Goal: Use online tool/utility: Utilize a website feature to perform a specific function

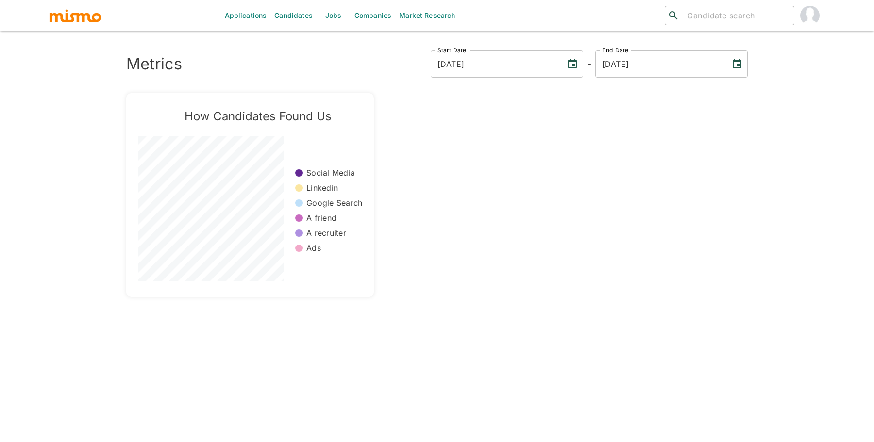
click at [417, 20] on link "Market Research" at bounding box center [427, 15] width 64 height 31
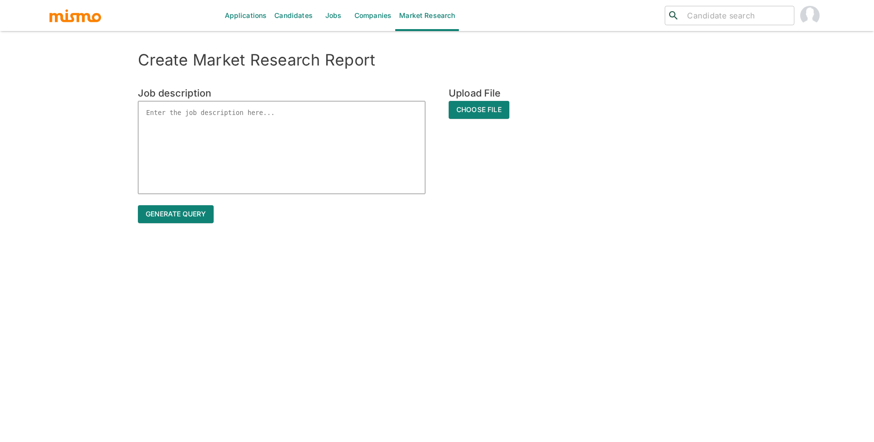
click at [244, 196] on div "Job description x" at bounding box center [270, 129] width 311 height 135
click at [244, 158] on textarea at bounding box center [281, 147] width 287 height 93
paste textarea "Data Reporting Analytics Consultant III Completes work assignments by applying …"
type textarea "Data Reporting Analytics Consultant III Completes work assignments by applying …"
type textarea "x"
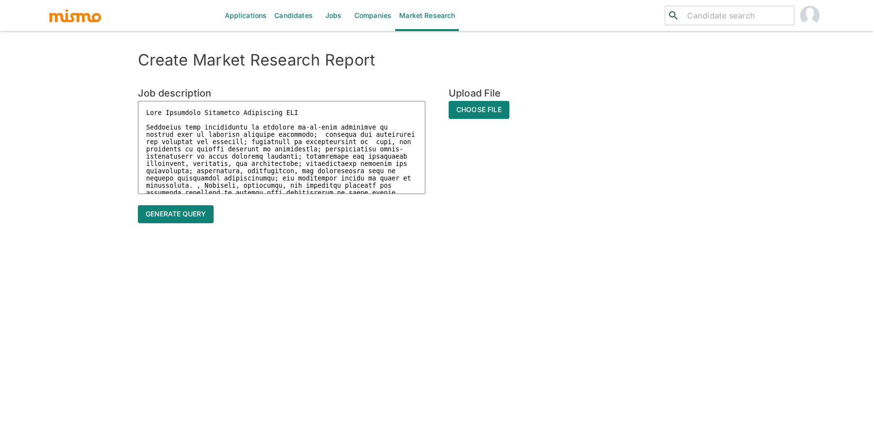
scroll to position [11, 0]
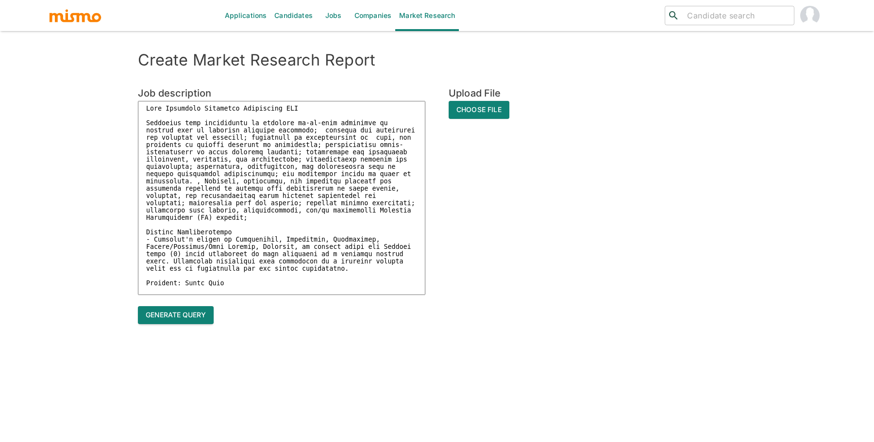
type textarea "Data Reporting Analytics Consultant III Completes work assignments by applying …"
click at [169, 317] on button "Generate query" at bounding box center [176, 315] width 76 height 18
type textarea "x"
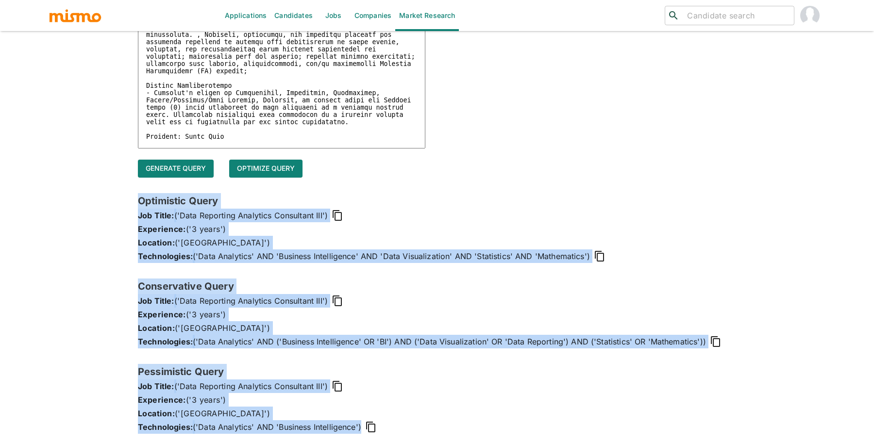
scroll to position [153, 0]
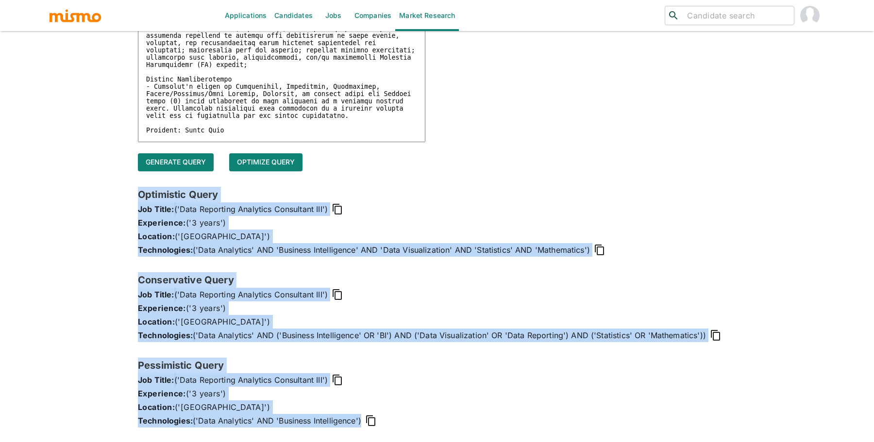
drag, startPoint x: 133, startPoint y: 199, endPoint x: 388, endPoint y: 426, distance: 341.5
click at [388, 426] on div "Create Market Research Report Job description x Upload File Choose File Generat…" at bounding box center [437, 171] width 622 height 546
copy div "Optimistic Query Job Title: ('Data Reporting Analytics Consultant III') Experie…"
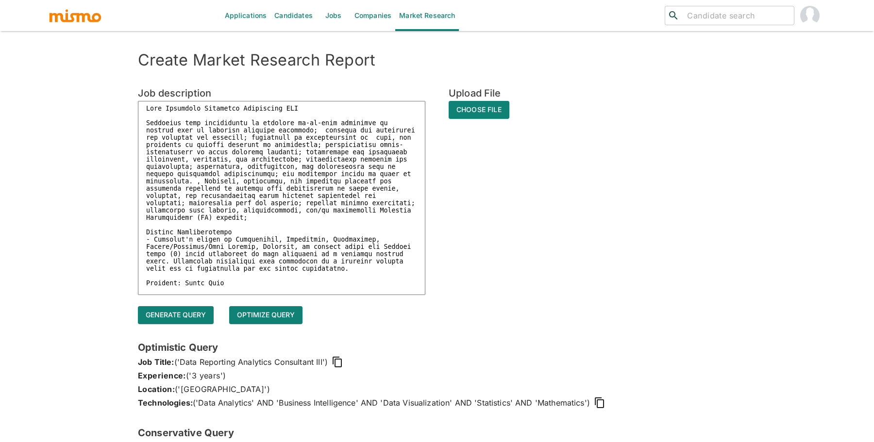
click at [251, 213] on textarea at bounding box center [281, 198] width 287 height 194
click at [225, 110] on textarea at bounding box center [281, 198] width 287 height 194
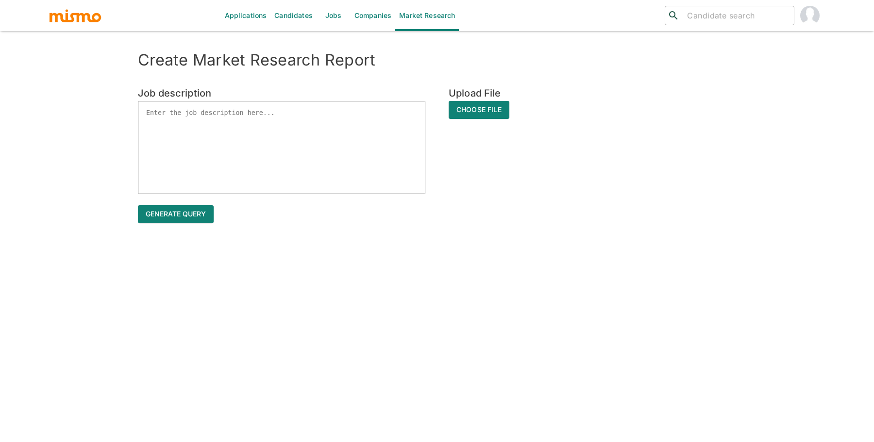
click at [274, 157] on textarea at bounding box center [281, 147] width 287 height 93
paste textarea "Job Qualifications List of minimum education and minimum years of experience, l…"
type textarea "Job Qualifications List of minimum education and minimum years of experience, l…"
type textarea "x"
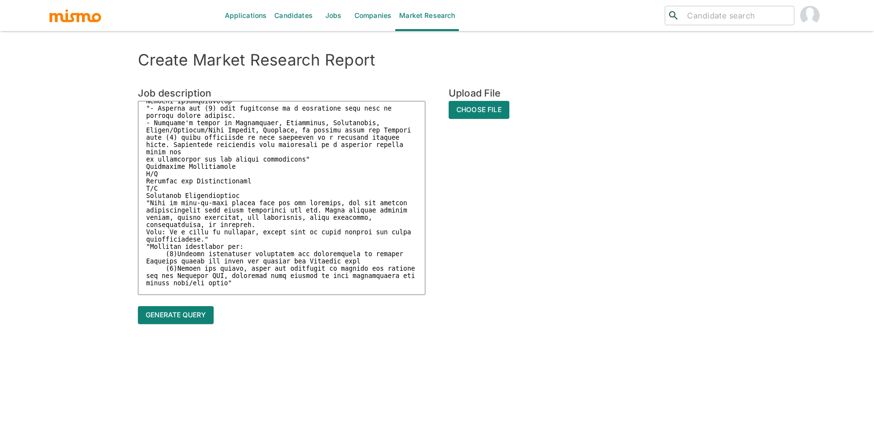
scroll to position [23, 0]
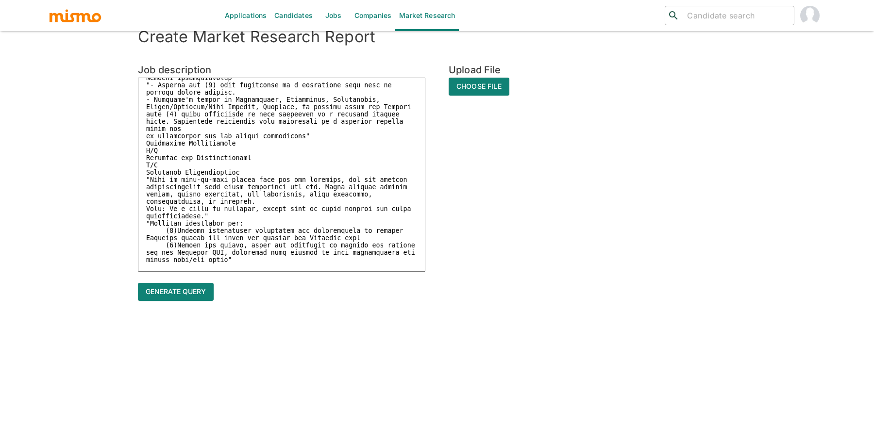
type textarea "Job Qualifications List of minimum education and minimum years of experience, l…"
type textarea "x"
type textarea "Job Qualifications List of minimum education and minimum years of experience, l…"
type textarea "x"
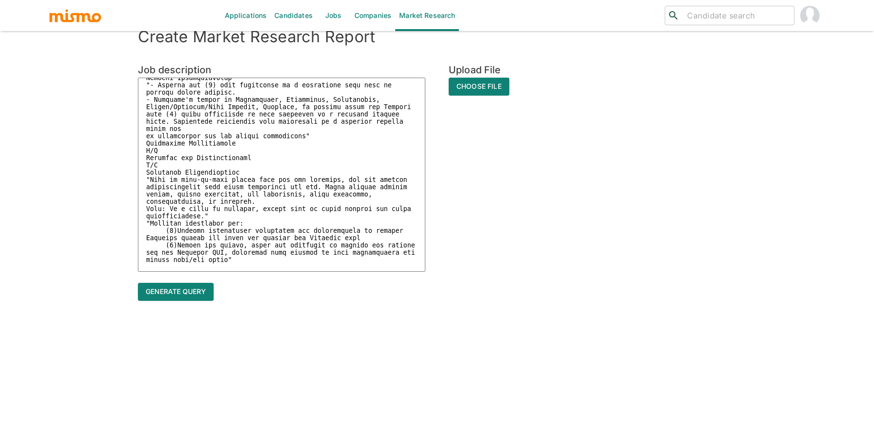
type textarea "Job Qualifications List of minimum education and minimum years of experience, l…"
type textarea "x"
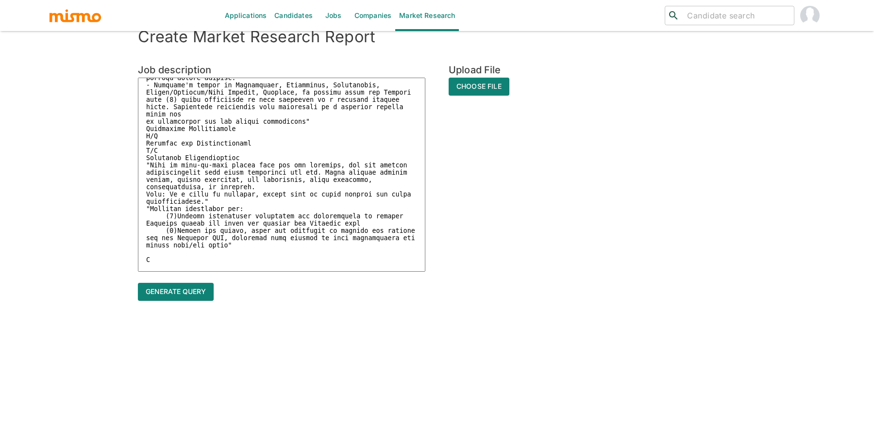
type textarea "Job Qualifications List of minimum education and minimum years of experience, l…"
type textarea "x"
type textarea "Job Qualifications List of minimum education and minimum years of experience, l…"
type textarea "x"
type textarea "Job Qualifications List of minimum education and minimum years of experience, l…"
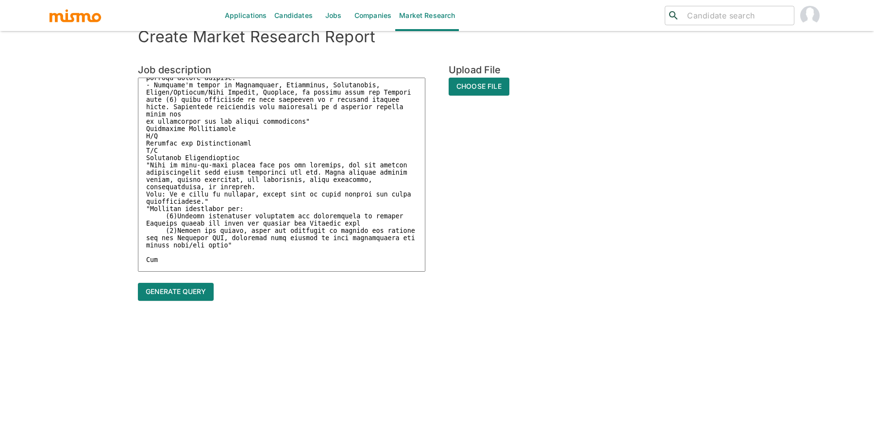
type textarea "x"
type textarea "Job Qualifications List of minimum education and minimum years of experience, l…"
type textarea "x"
type textarea "Job Qualifications List of minimum education and minimum years of experience, l…"
type textarea "x"
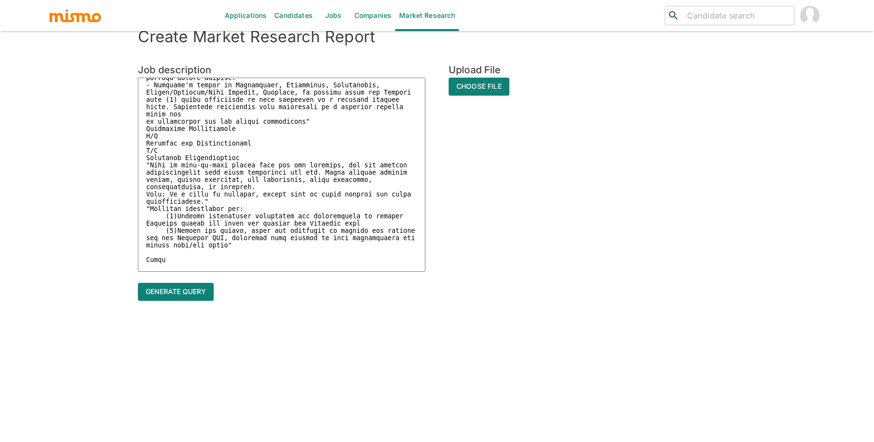
type textarea "Job Qualifications List of minimum education and minimum years of experience, l…"
type textarea "x"
type textarea "Job Qualifications List of minimum education and minimum years of experience, l…"
type textarea "x"
type textarea "Job Qualifications List of minimum education and minimum years of experience, l…"
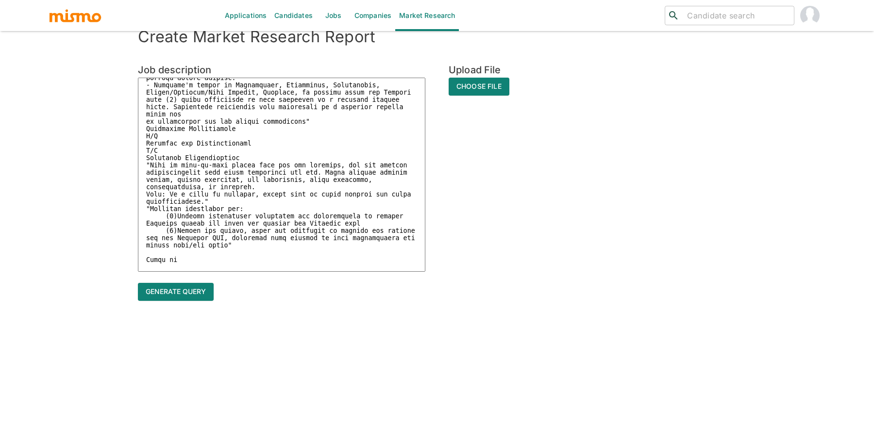
type textarea "x"
type textarea "Job Qualifications List of minimum education and minimum years of experience, l…"
type textarea "x"
type textarea "Job Qualifications List of minimum education and minimum years of experience, l…"
type textarea "x"
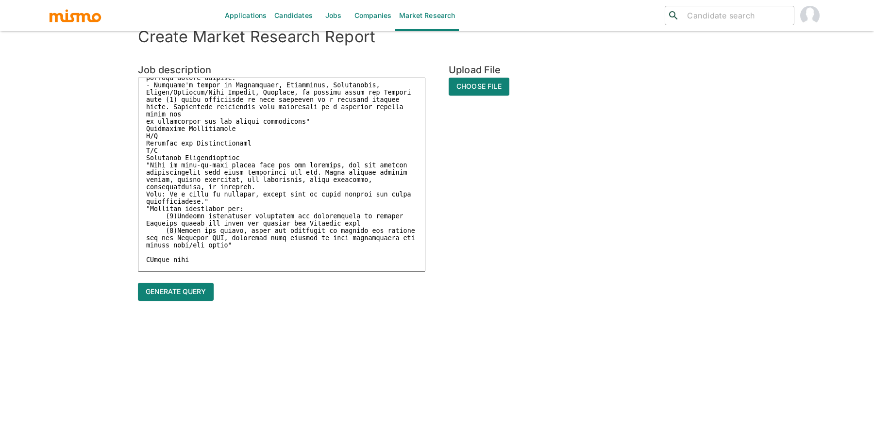
type textarea "Job Qualifications List of minimum education and minimum years of experience, l…"
type textarea "x"
type textarea "Job Qualifications List of minimum education and minimum years of experience, l…"
type textarea "x"
type textarea "Job Qualifications List of minimum education and minimum years of experience, l…"
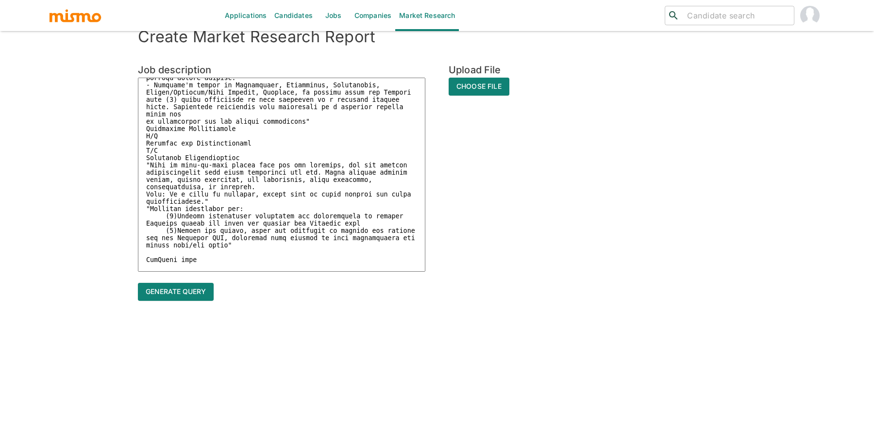
type textarea "x"
type textarea "Job Qualifications List of minimum education and minimum years of experience, l…"
type textarea "x"
type textarea "Job Qualifications List of minimum education and minimum years of experience, l…"
type textarea "x"
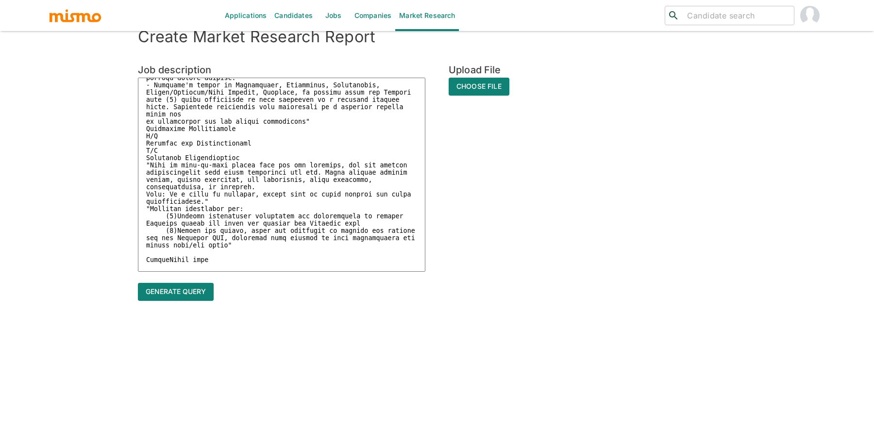
type textarea "Job Qualifications List of minimum education and minimum years of experience, l…"
type textarea "x"
type textarea "Job Qualifications List of minimum education and minimum years of experience, l…"
type textarea "x"
type textarea "Job Qualifications List of minimum education and minimum years of experience, l…"
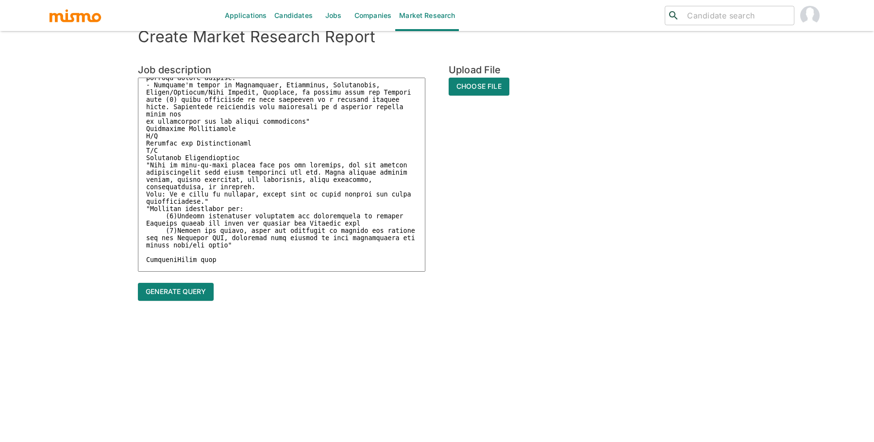
type textarea "x"
type textarea "Job Qualifications List of minimum education and minimum years of experience, l…"
type textarea "x"
type textarea "Job Qualifications List of minimum education and minimum years of experience, l…"
click at [193, 296] on button "Generate query" at bounding box center [176, 292] width 76 height 18
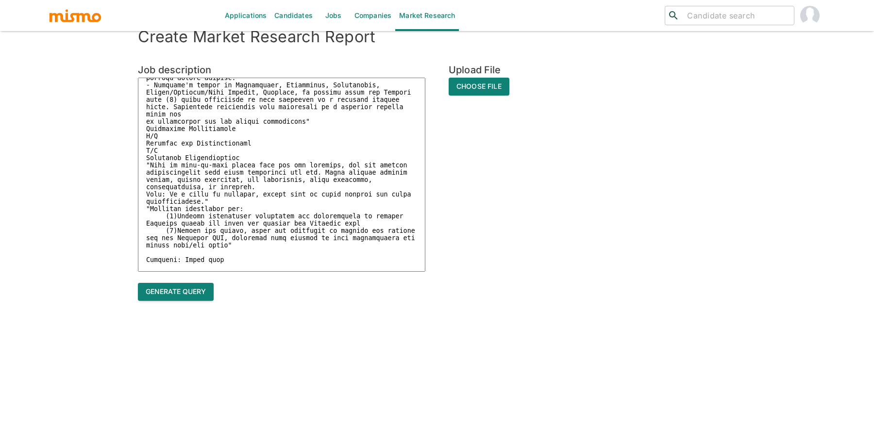
click at [173, 295] on button "Generate query" at bounding box center [176, 292] width 76 height 18
type textarea "x"
drag, startPoint x: 227, startPoint y: 267, endPoint x: 128, endPoint y: 49, distance: 239.3
click at [123, 43] on div "Job description x" at bounding box center [270, 157] width 311 height 236
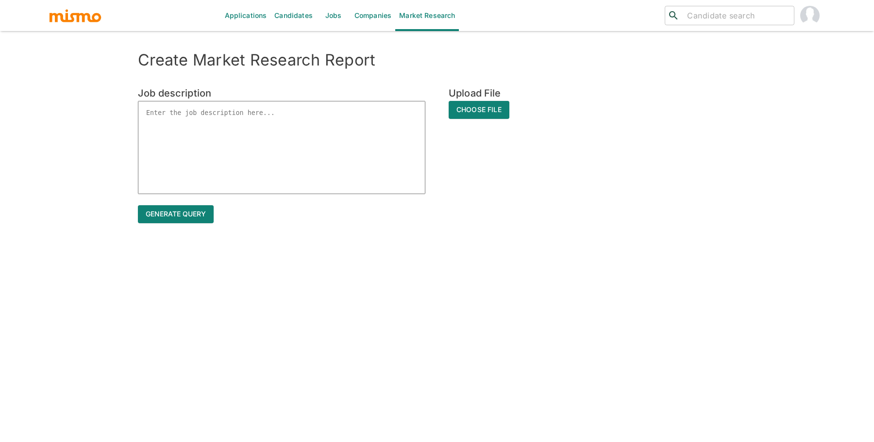
click at [242, 115] on textarea at bounding box center [281, 147] width 287 height 93
paste textarea "position. GCC's cannot hire candidate's that do not meet all of the minimum qua…"
type textarea "position. GCC's cannot hire candidate's that do not meet all of the minimum qua…"
type textarea "x"
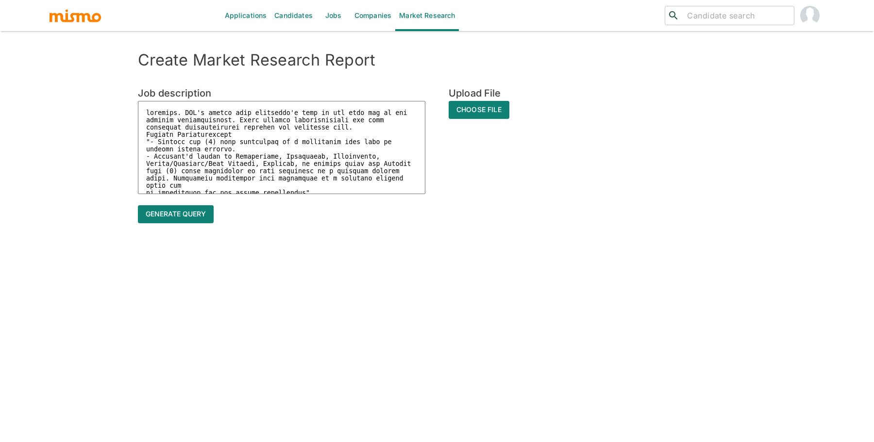
scroll to position [49, 0]
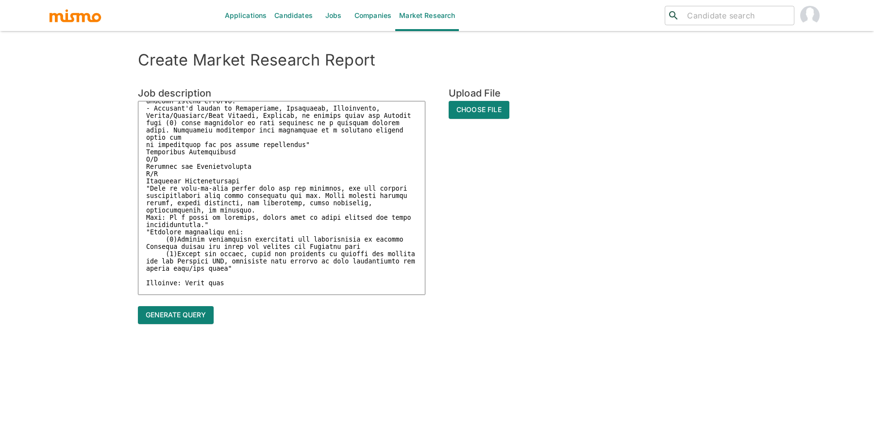
type textarea "position. GCC's cannot hire candidate's that do not meet all of the minimum qua…"
click at [191, 311] on button "Generate query" at bounding box center [176, 315] width 76 height 18
type textarea "x"
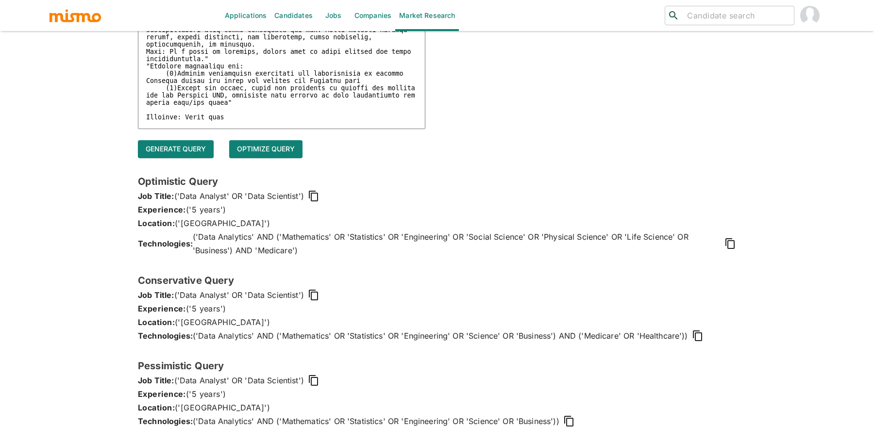
scroll to position [167, 0]
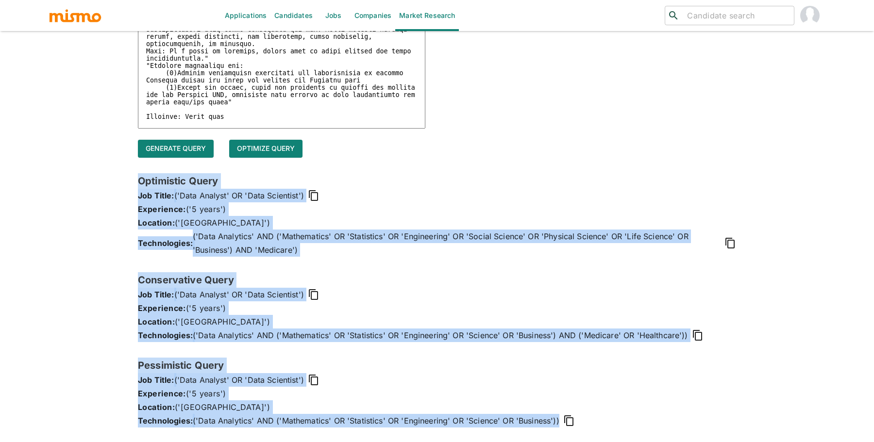
drag, startPoint x: 129, startPoint y: 184, endPoint x: 258, endPoint y: 477, distance: 320.0
click at [258, 299] on html "Applications Candidates Jobs Companies Market Research ​ ​ Create Market Resear…" at bounding box center [437, 66] width 874 height 466
copy div "Optimistic Query Job Title: ('Data Analyst' OR 'Data Scientist') Experience: ('…"
